Goal: Obtain resource: Obtain resource

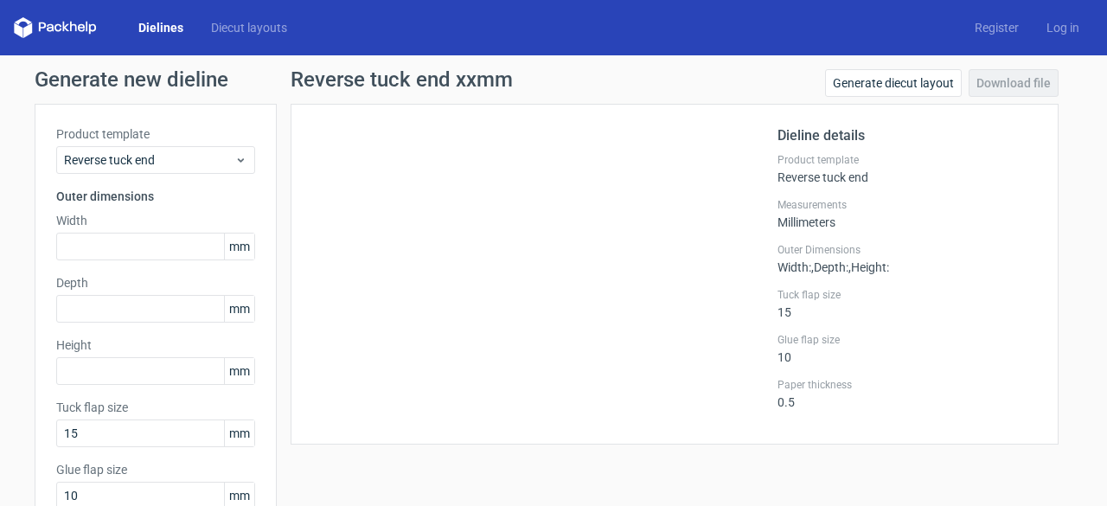
click at [166, 28] on link "Dielines" at bounding box center [161, 27] width 73 height 17
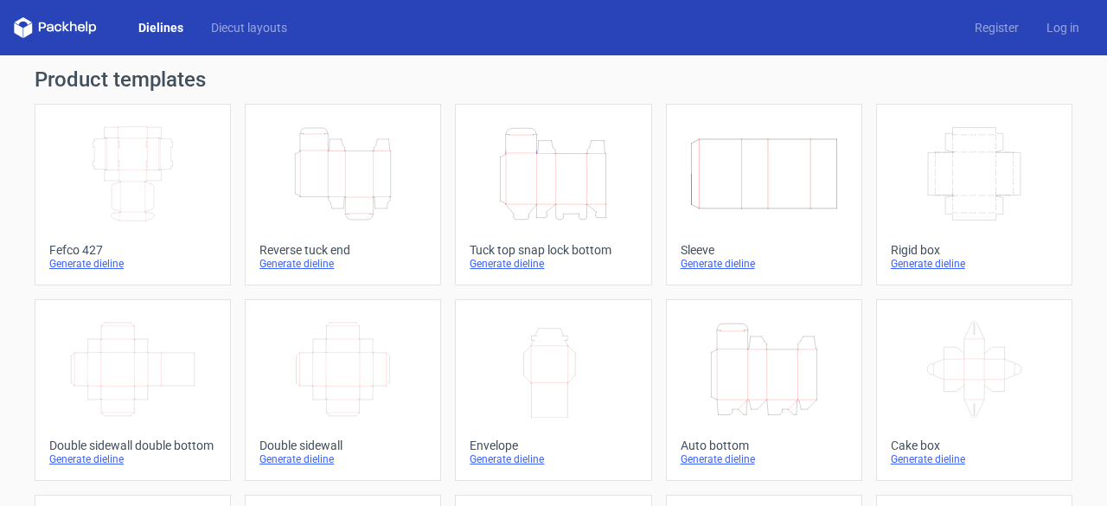
click at [365, 182] on icon "Height Depth Width" at bounding box center [342, 173] width 153 height 97
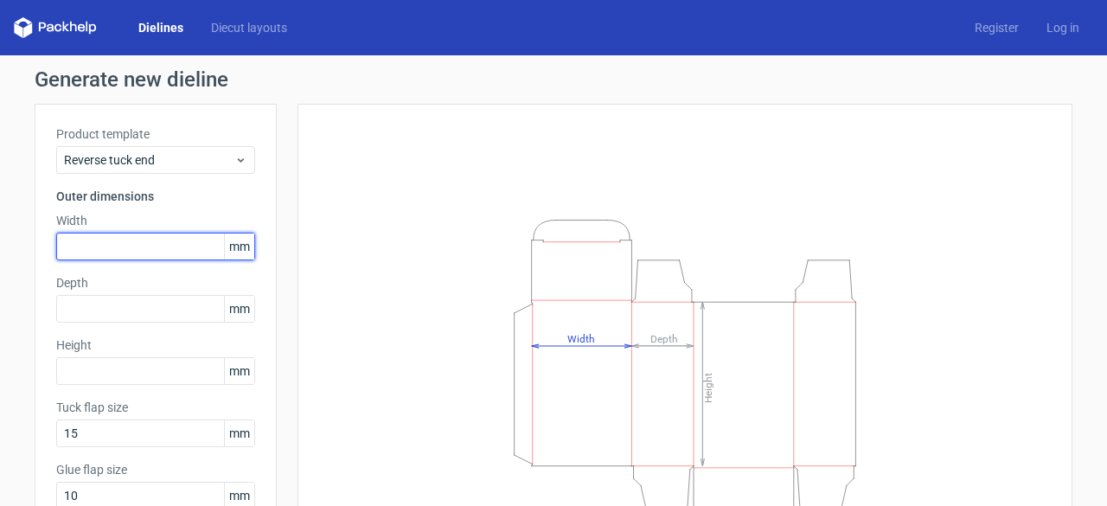
click at [130, 243] on input "text" at bounding box center [155, 247] width 199 height 28
type input "60"
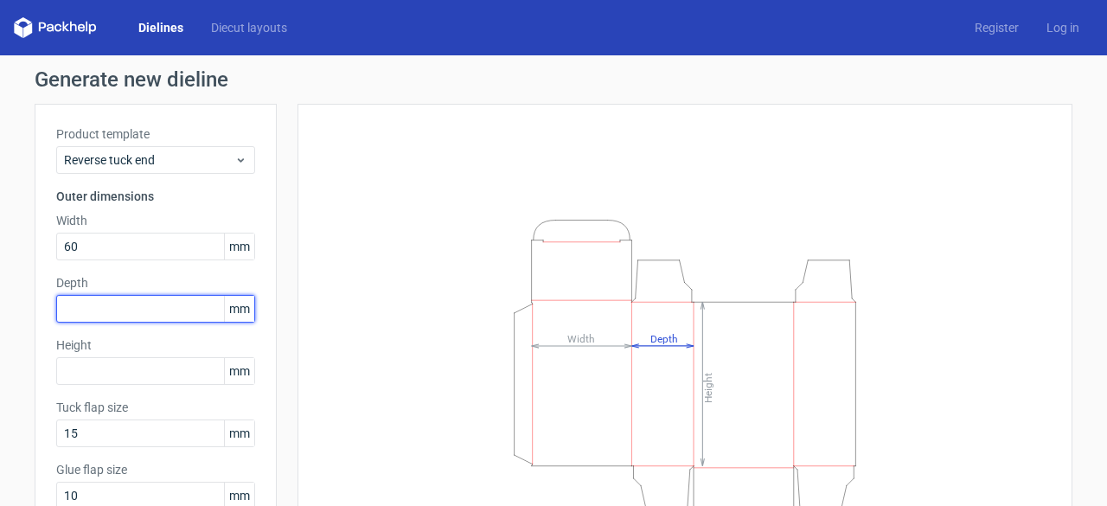
click at [146, 316] on input "text" at bounding box center [155, 309] width 199 height 28
type input "50"
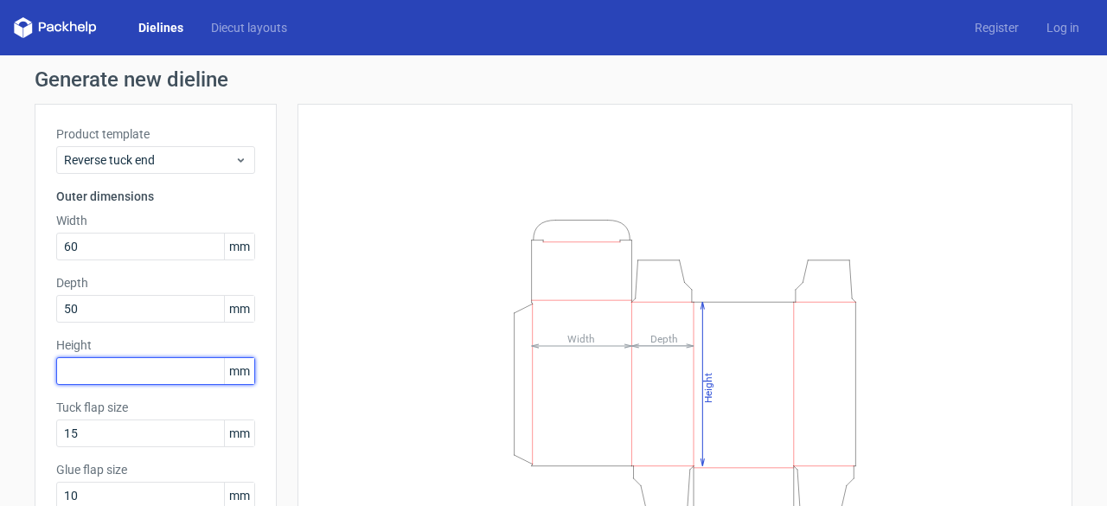
click at [144, 372] on input "text" at bounding box center [155, 371] width 199 height 28
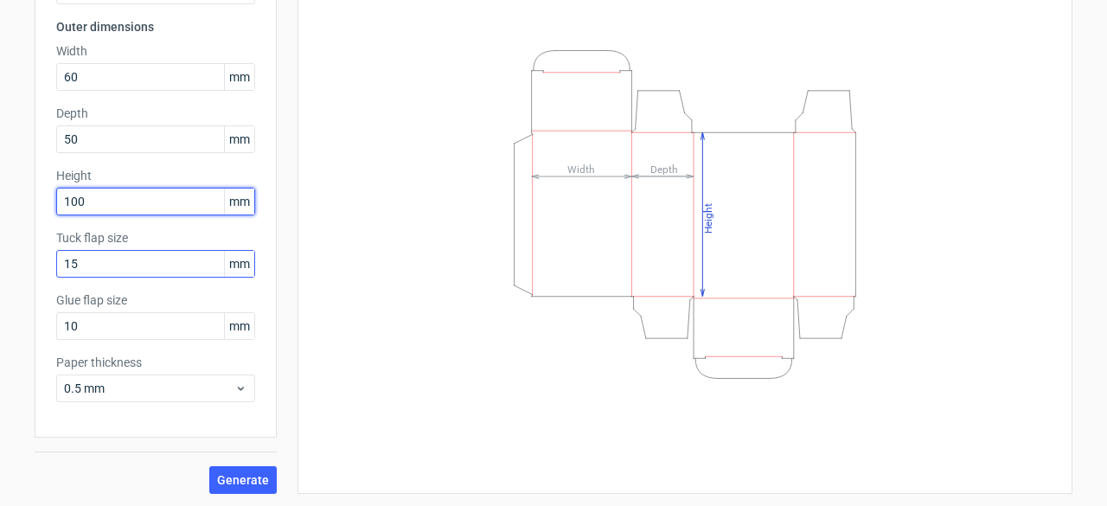
type input "100"
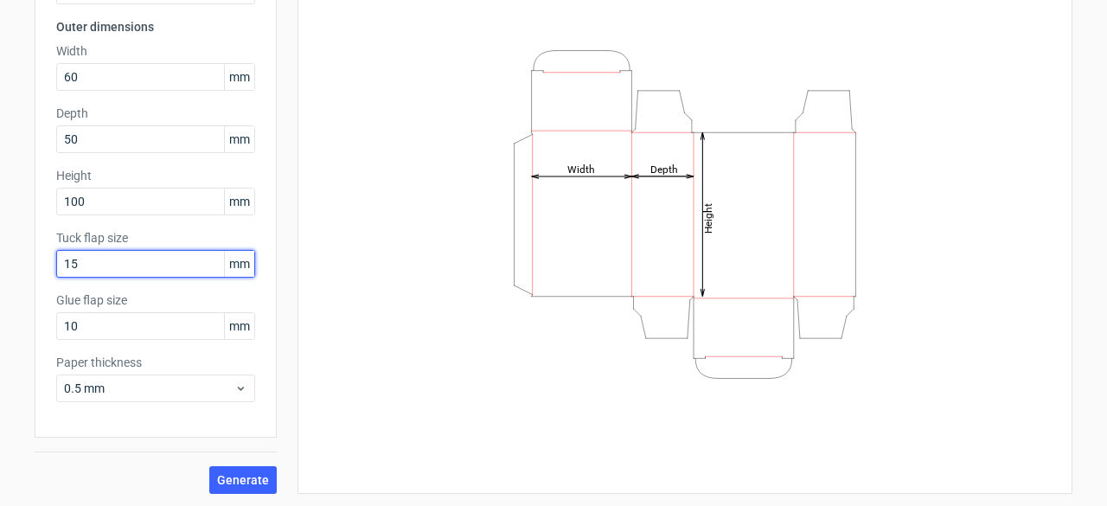
click at [107, 260] on input "15" at bounding box center [155, 264] width 199 height 28
type input "20"
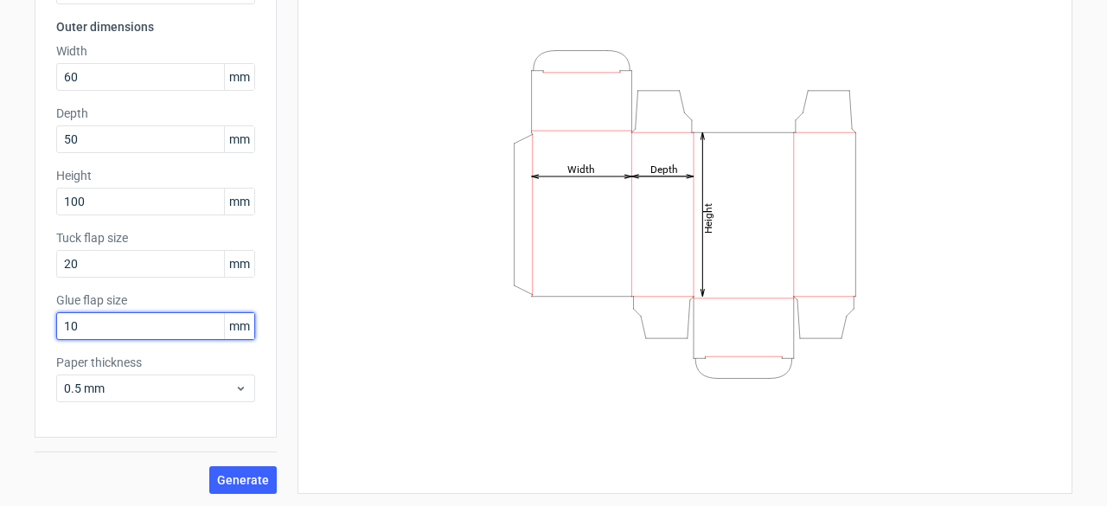
click at [100, 317] on input "10" at bounding box center [155, 326] width 199 height 28
type input "20"
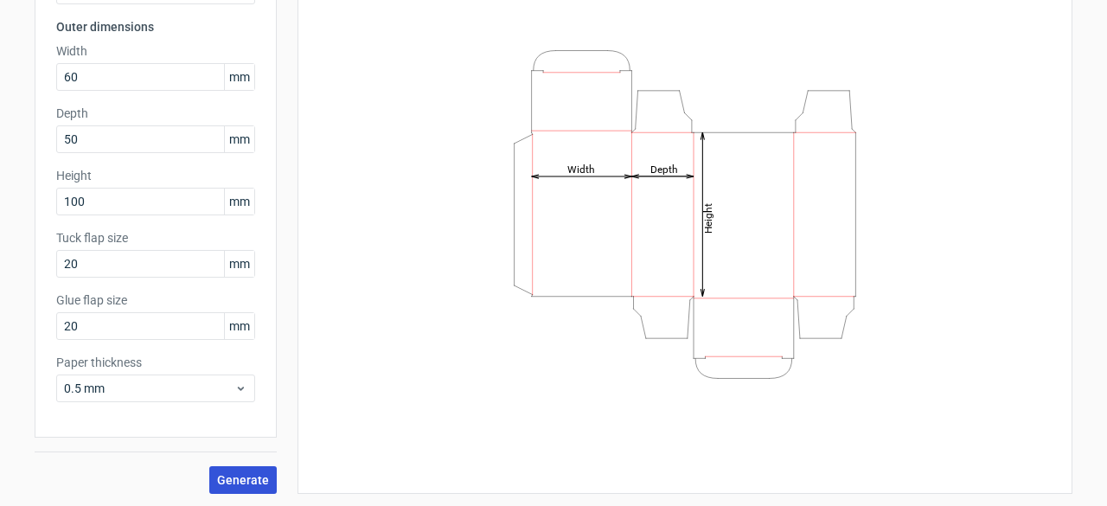
click at [240, 475] on span "Generate" at bounding box center [243, 480] width 52 height 12
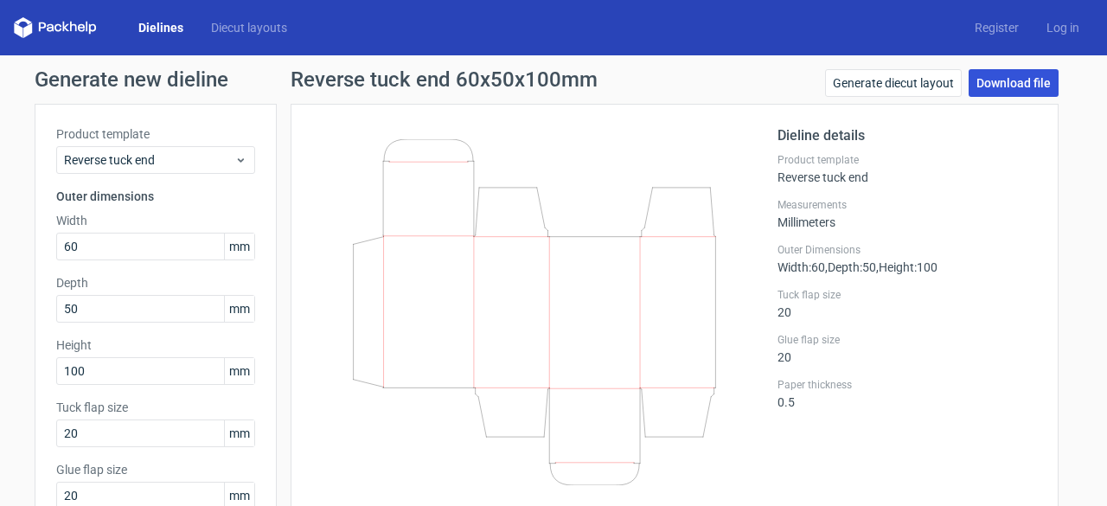
click at [1002, 87] on link "Download file" at bounding box center [1014, 83] width 90 height 28
